Goal: Task Accomplishment & Management: Use online tool/utility

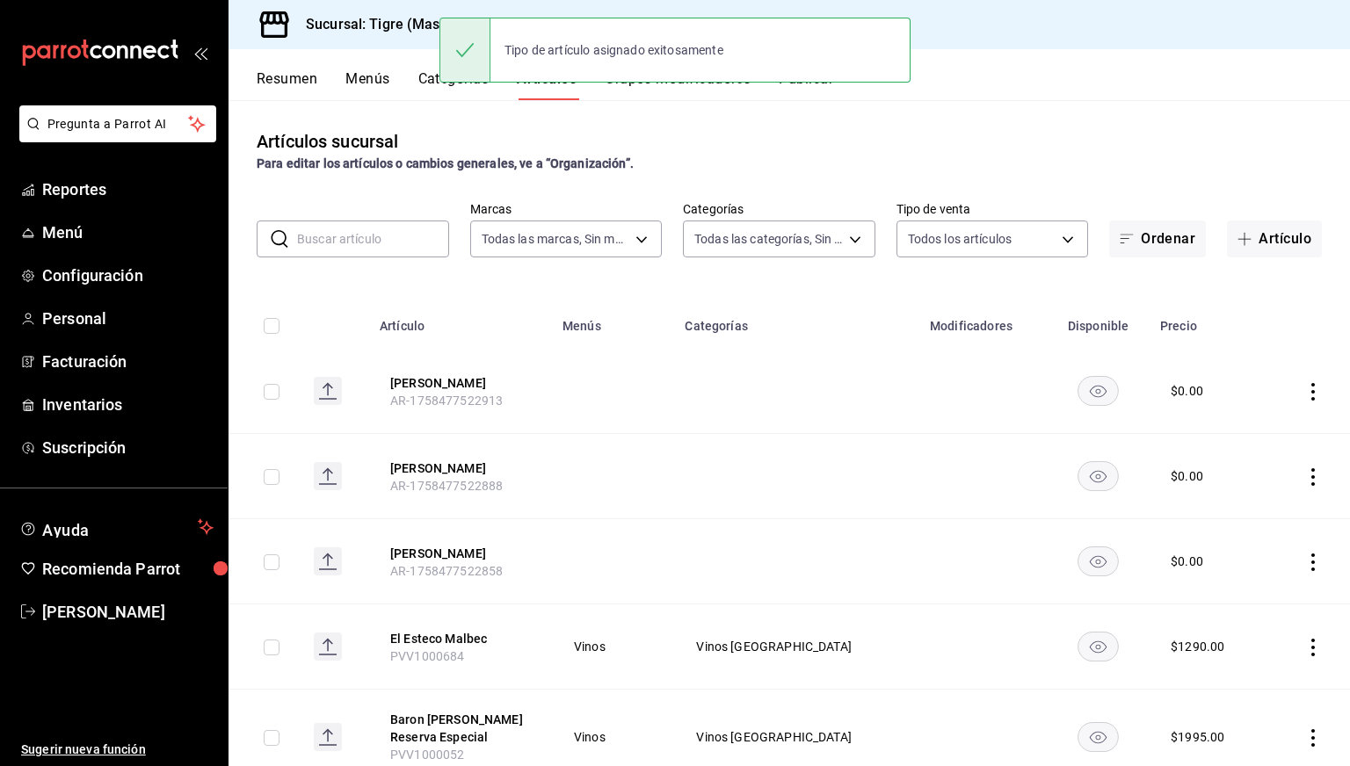
click at [383, 234] on input "text" at bounding box center [373, 239] width 152 height 35
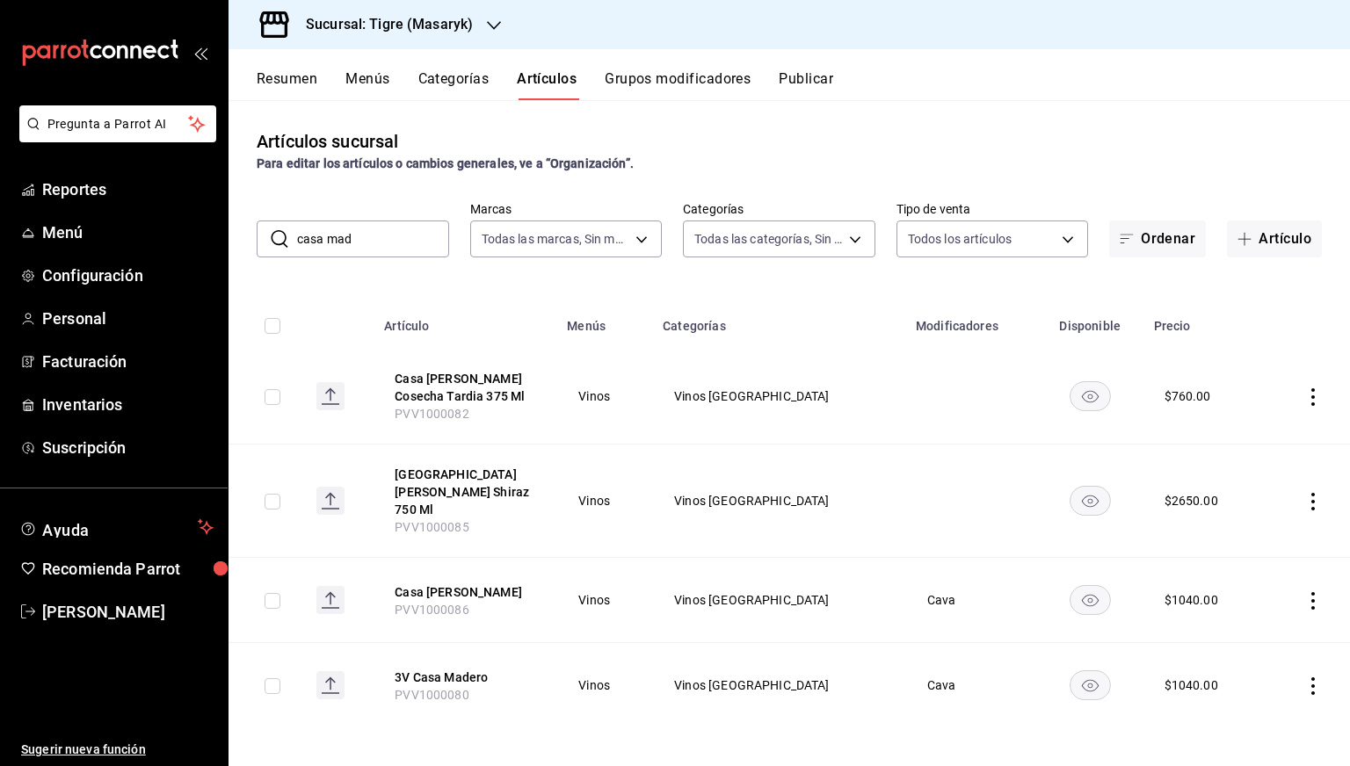
click at [396, 230] on input "casa mad" at bounding box center [373, 239] width 152 height 35
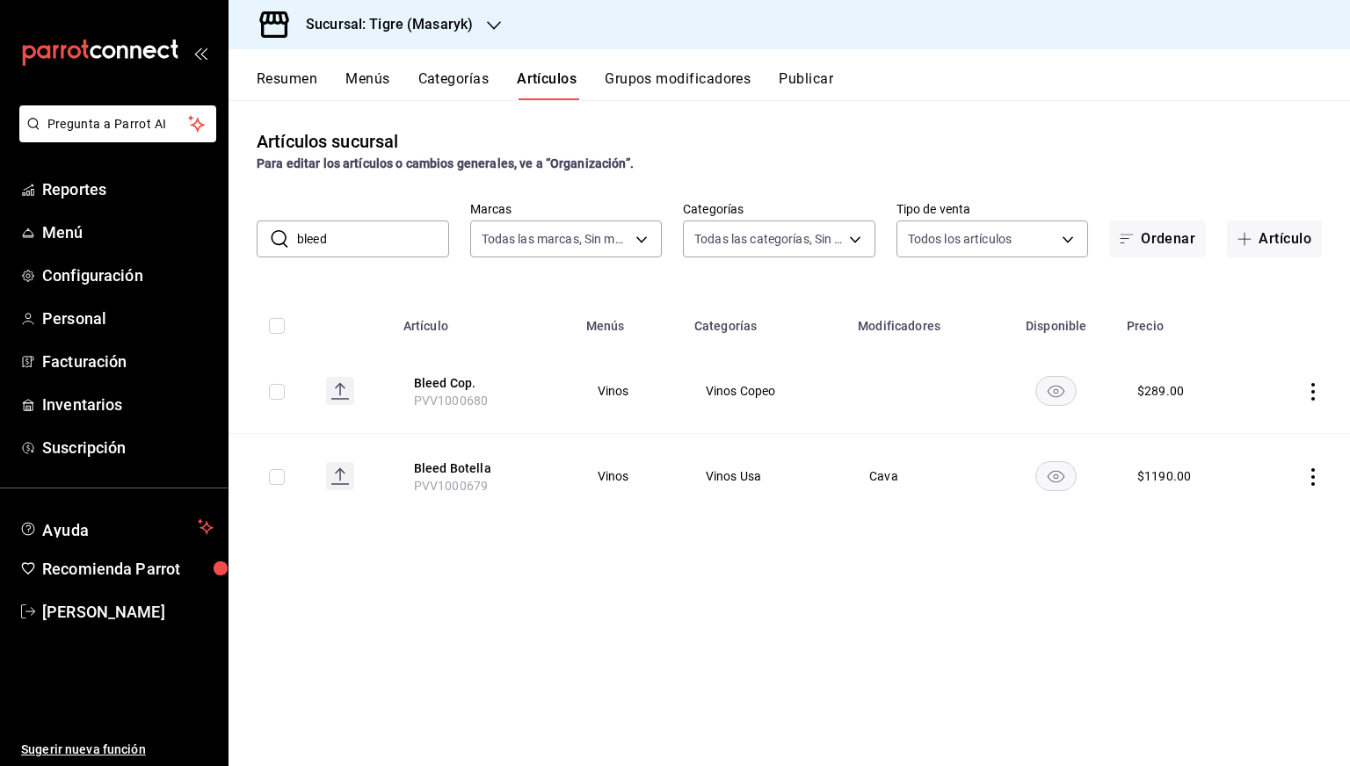
click at [373, 231] on input "bleed" at bounding box center [373, 239] width 152 height 35
type input "saldo"
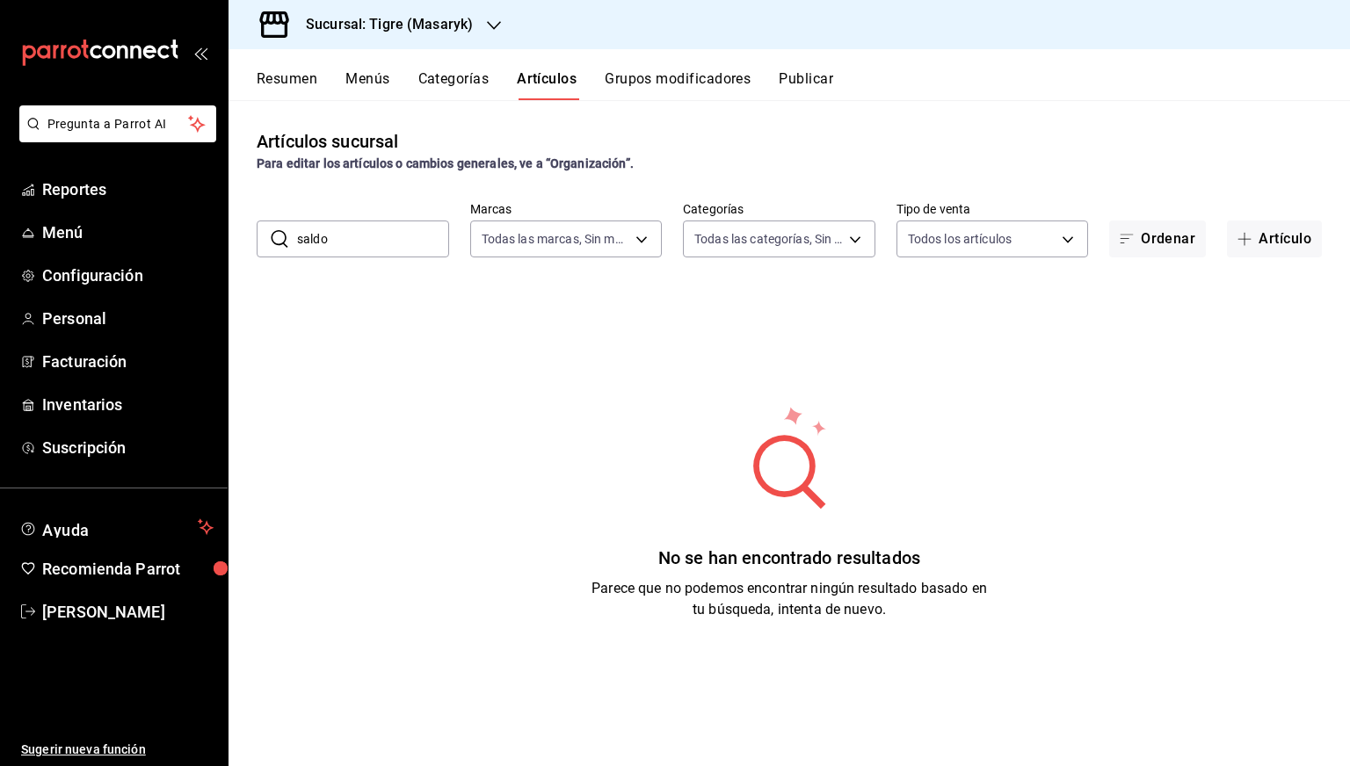
click at [373, 231] on input "saldo" at bounding box center [373, 239] width 152 height 35
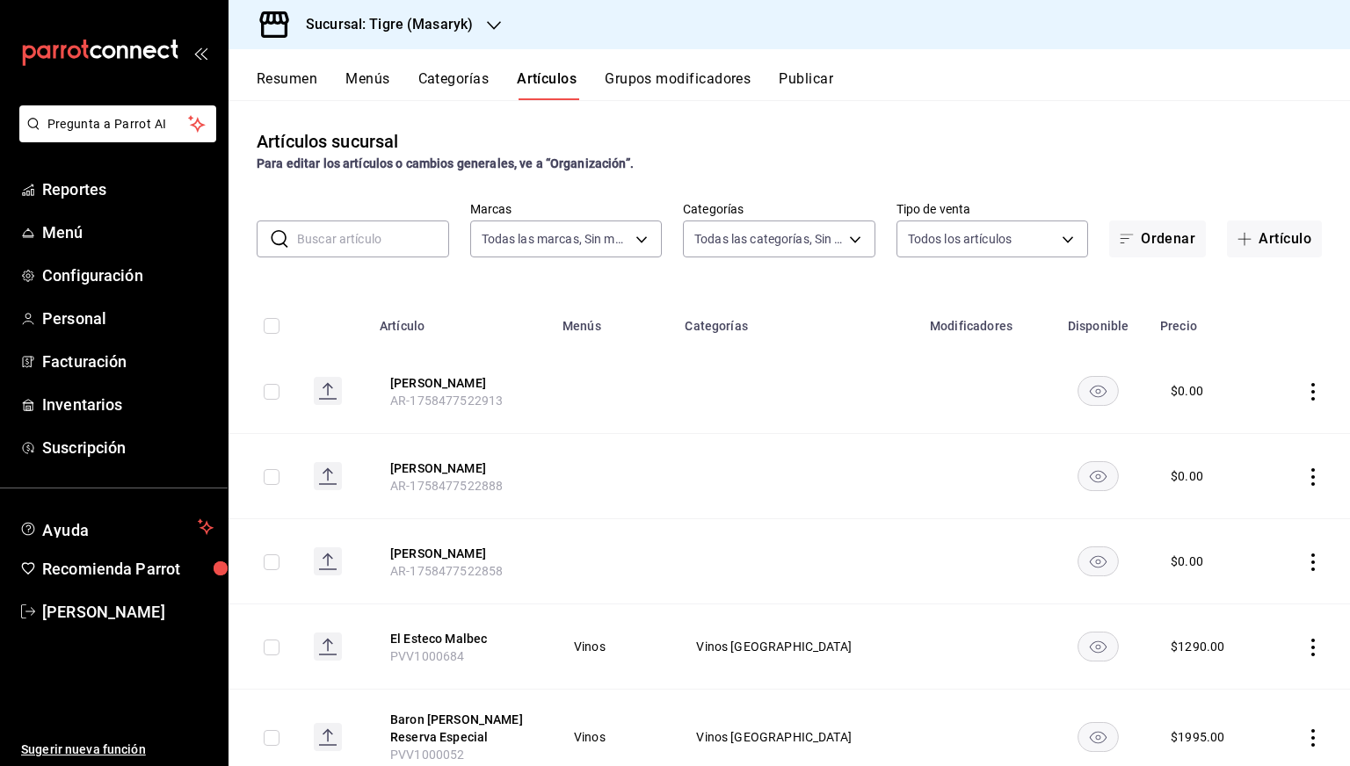
click at [361, 243] on input "text" at bounding box center [373, 239] width 152 height 35
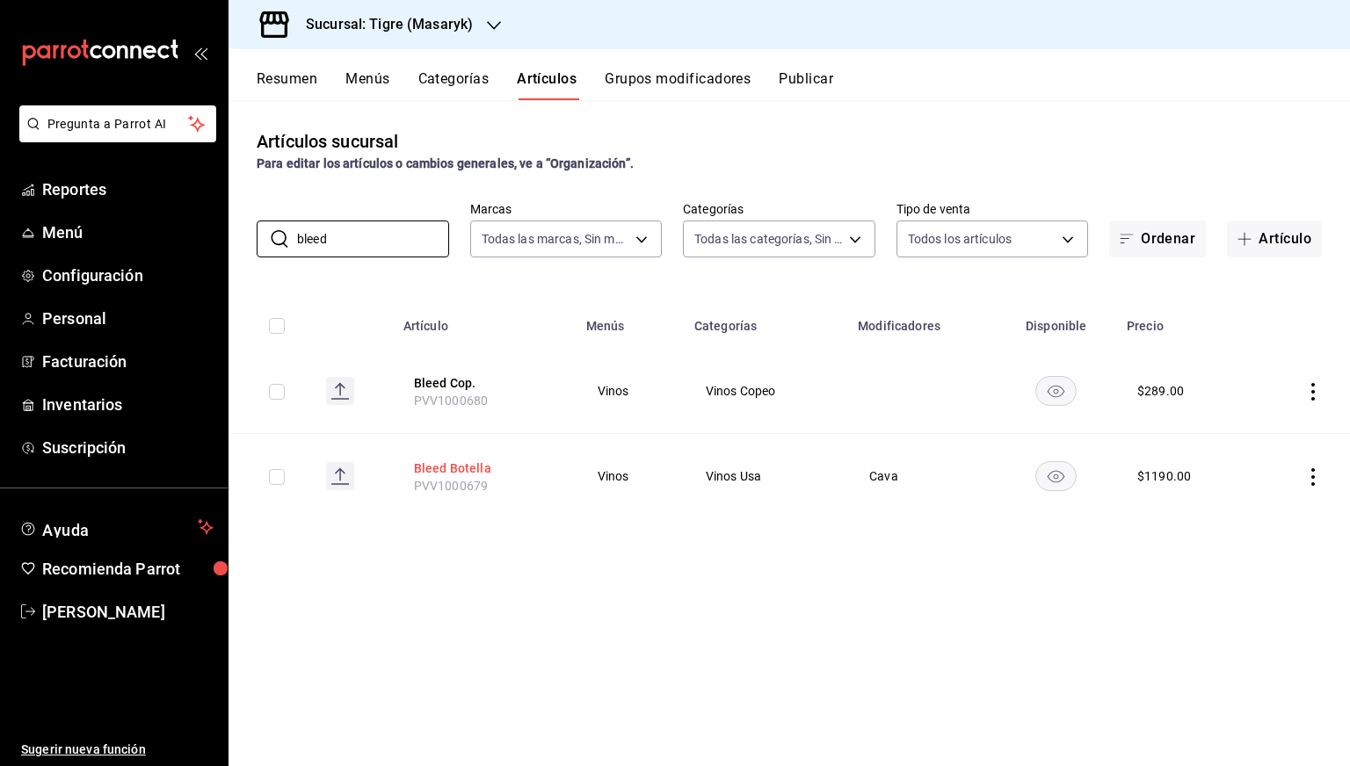
type input "bleed"
click at [455, 472] on button "Bleed Botella" at bounding box center [484, 469] width 141 height 18
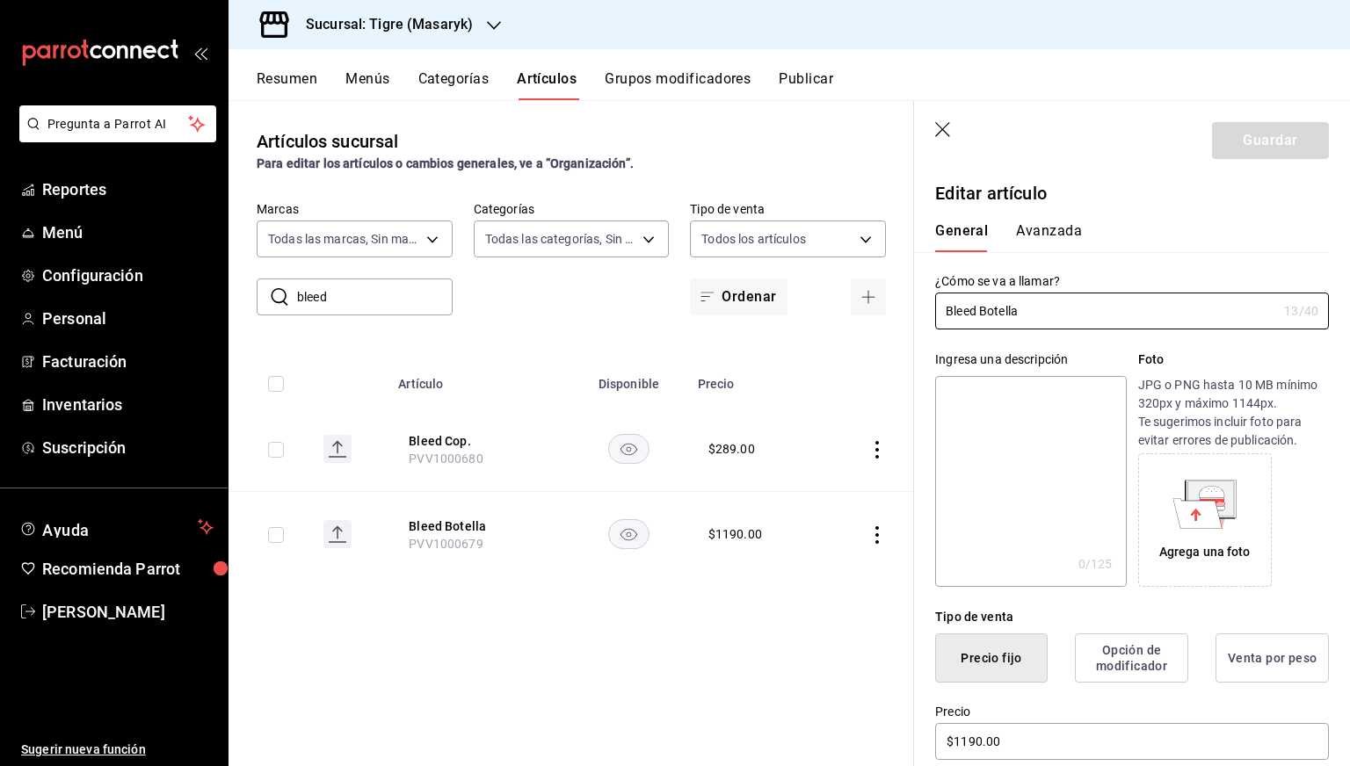
scroll to position [161, 0]
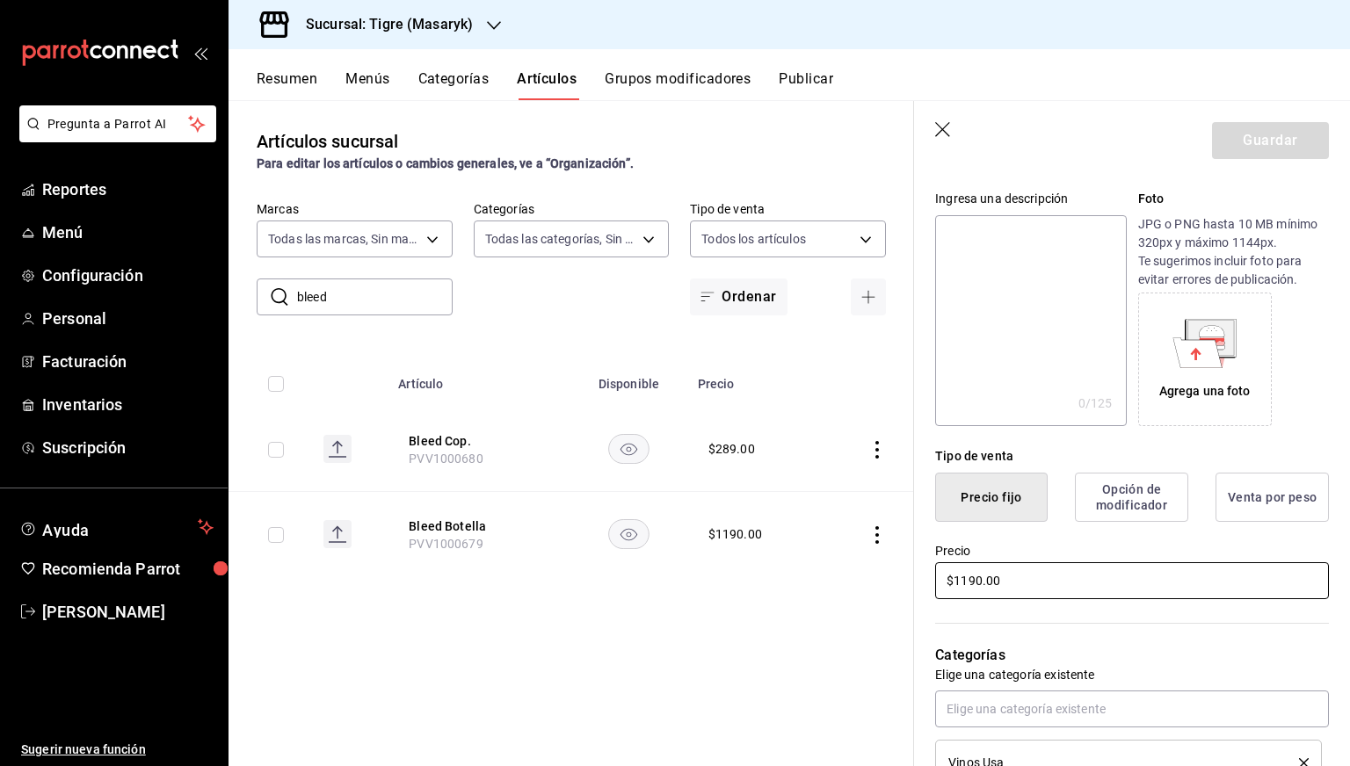
click at [965, 573] on input "$1190.00" at bounding box center [1132, 581] width 394 height 37
type input "$1290.00"
click at [1277, 148] on button "Guardar" at bounding box center [1270, 140] width 117 height 37
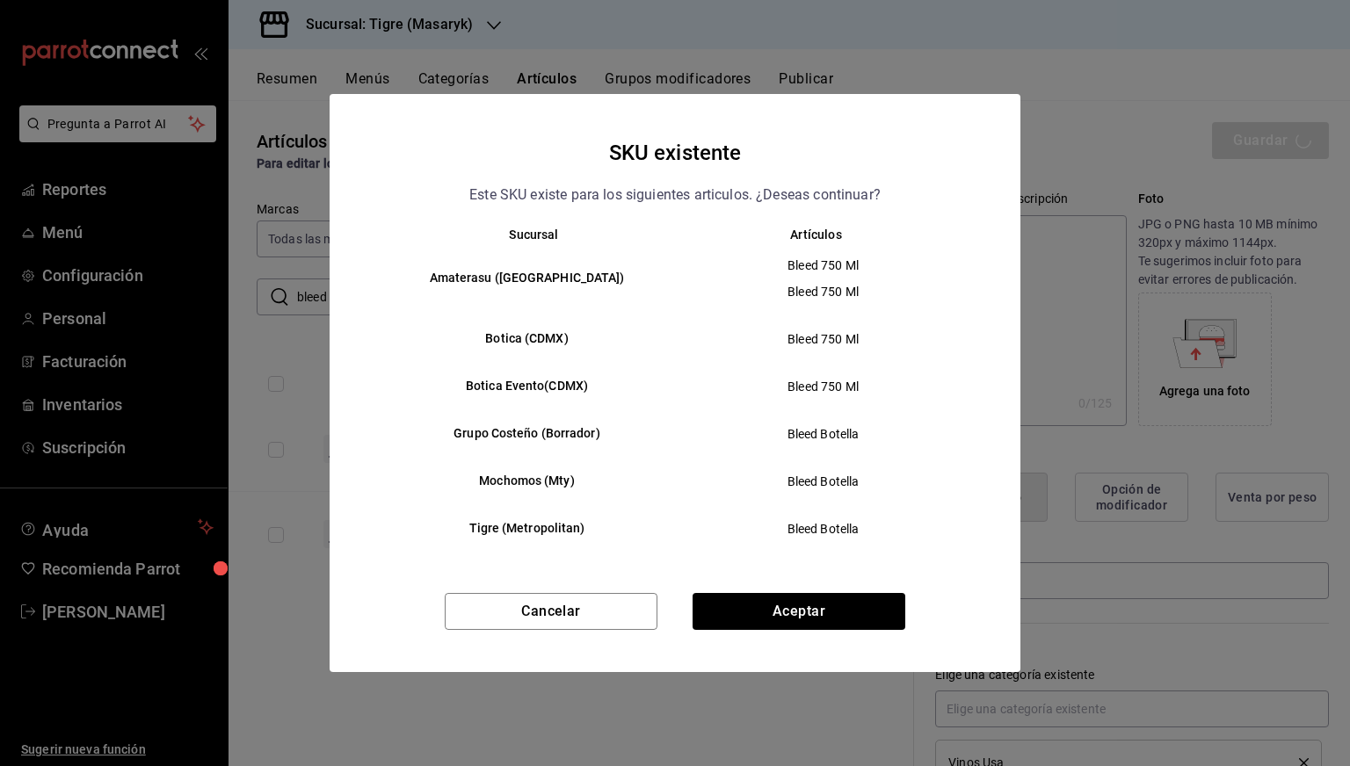
click at [788, 632] on div "Cancelar Aceptar" at bounding box center [675, 632] width 691 height 79
click at [777, 609] on button "Aceptar" at bounding box center [799, 611] width 213 height 37
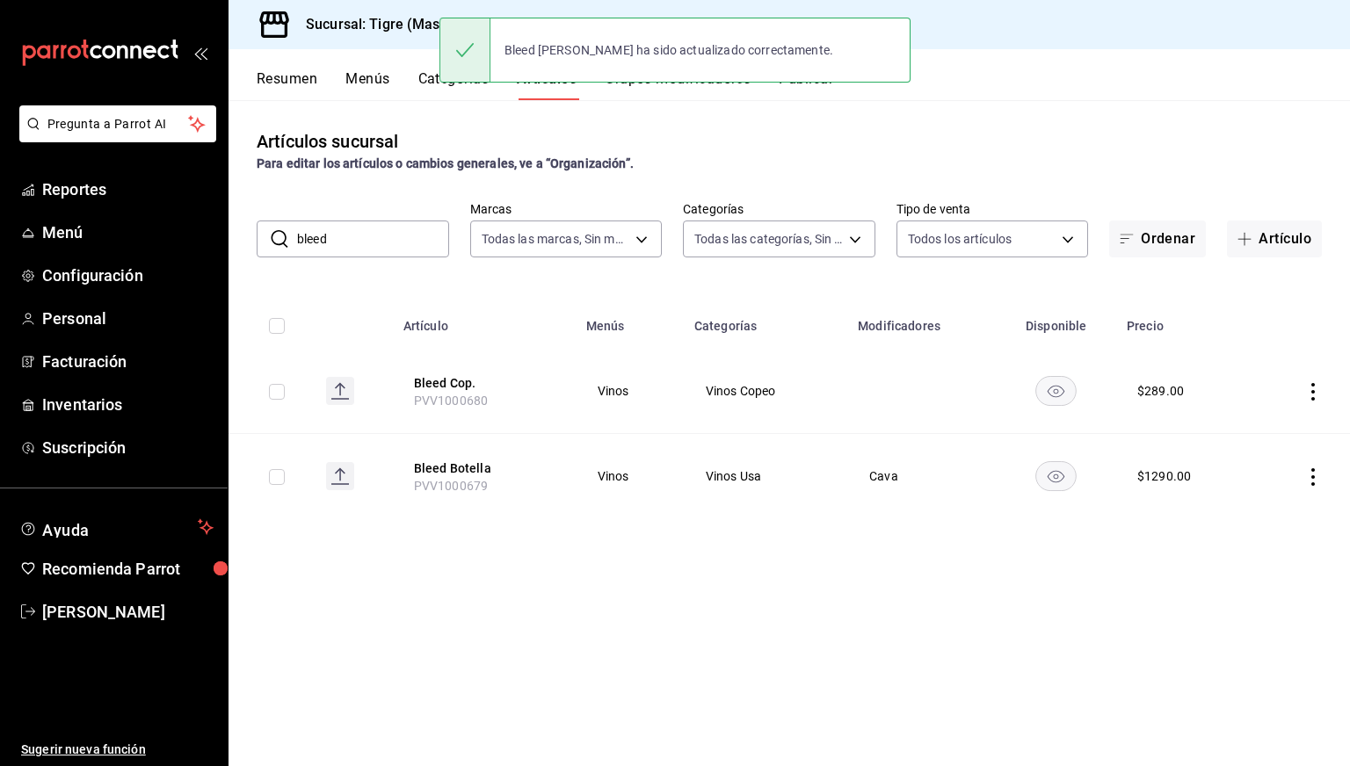
click at [354, 234] on input "bleed" at bounding box center [373, 239] width 152 height 35
